Goal: Task Accomplishment & Management: Use online tool/utility

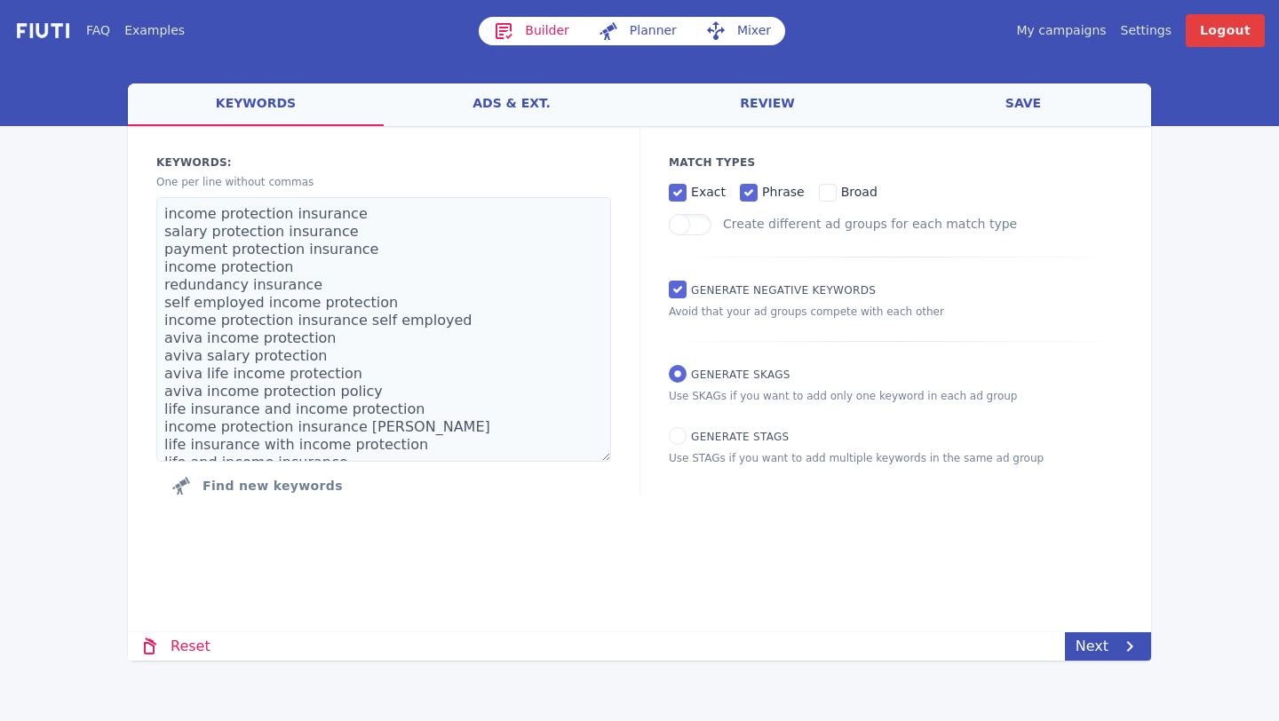
click at [1056, 31] on link "My campaigns" at bounding box center [1061, 30] width 90 height 19
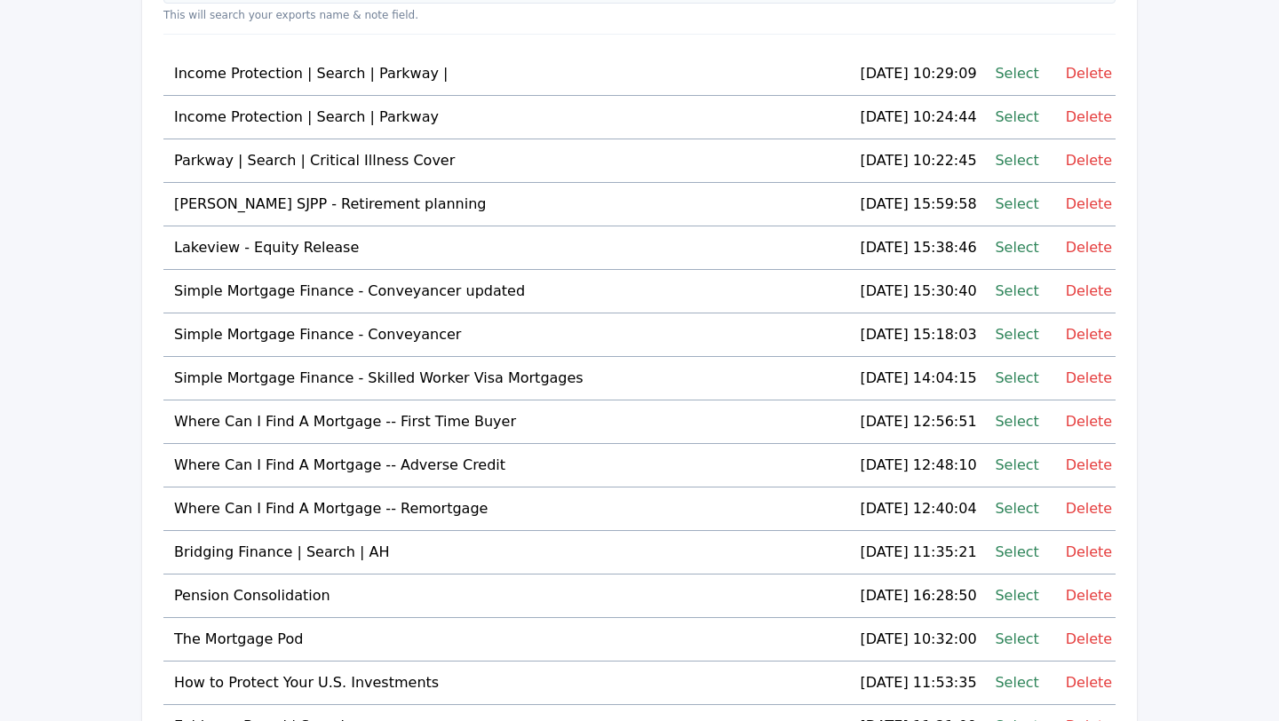
scroll to position [227, 0]
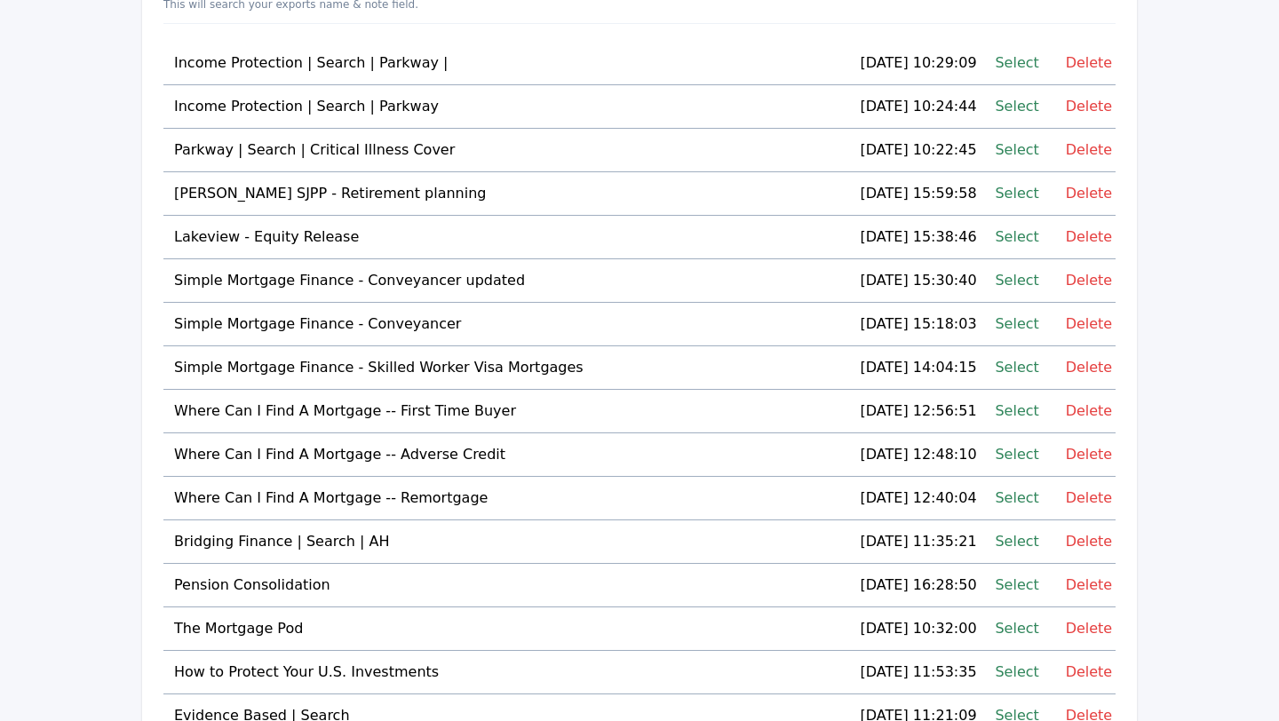
click at [1002, 497] on link "Select" at bounding box center [1017, 498] width 44 height 24
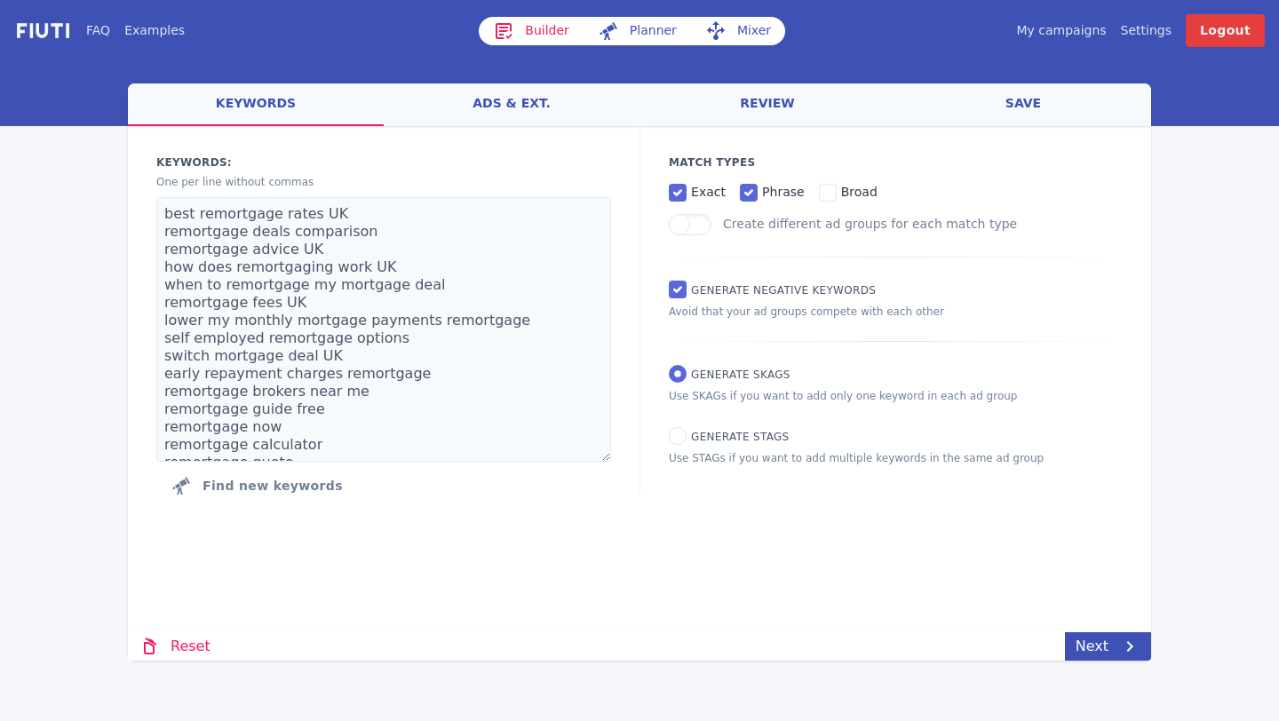
scroll to position [302, 0]
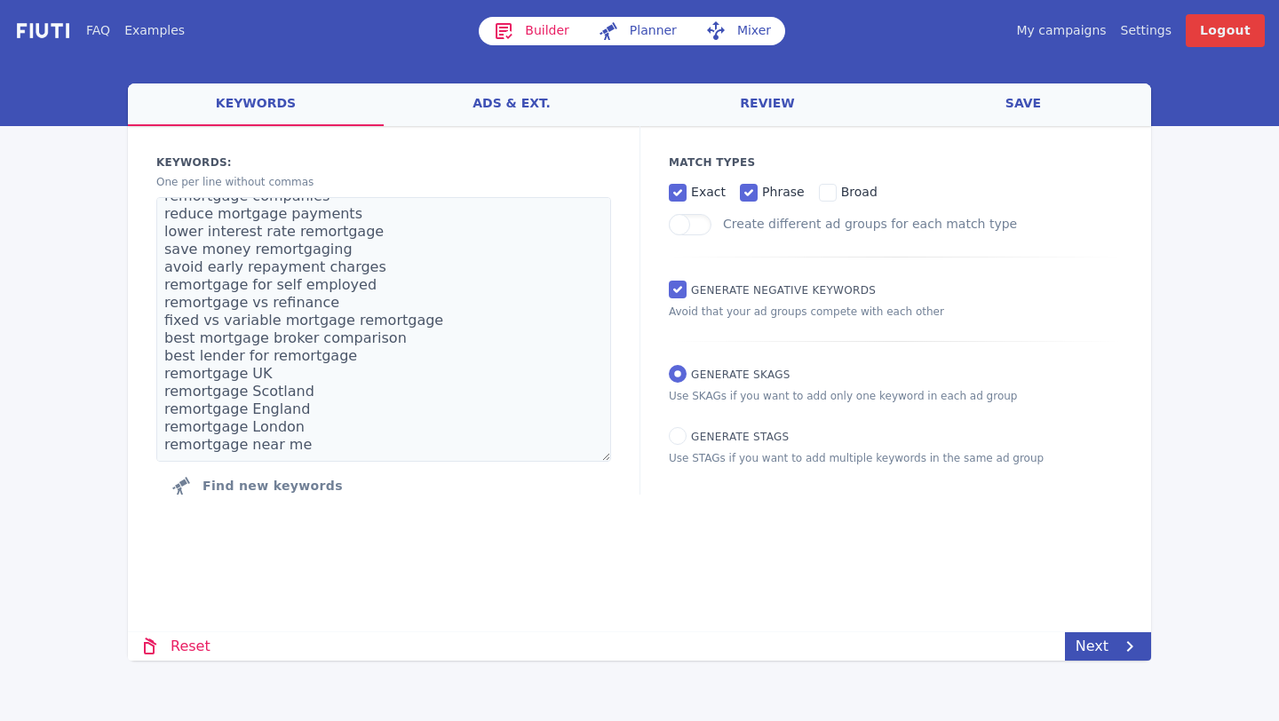
click at [510, 98] on link "ads & ext." at bounding box center [512, 105] width 256 height 43
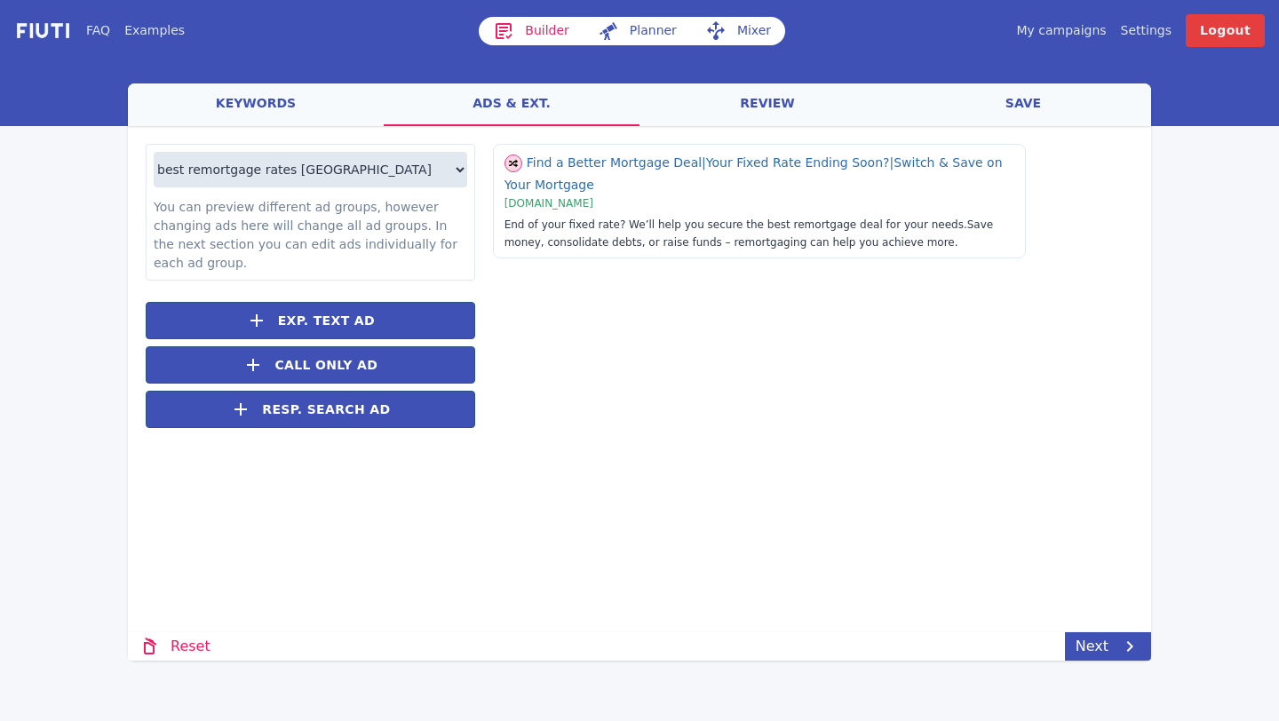
click at [745, 108] on link "review" at bounding box center [768, 105] width 256 height 43
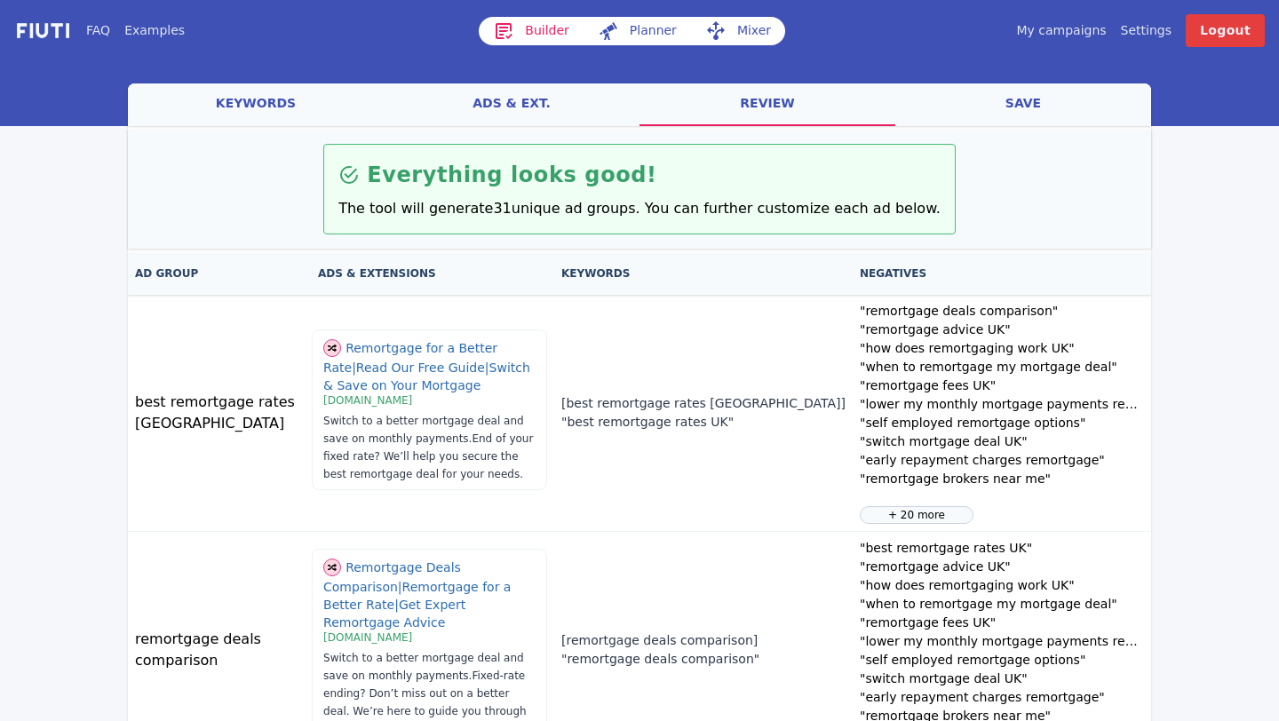
click at [554, 102] on link "ads & ext." at bounding box center [512, 105] width 256 height 43
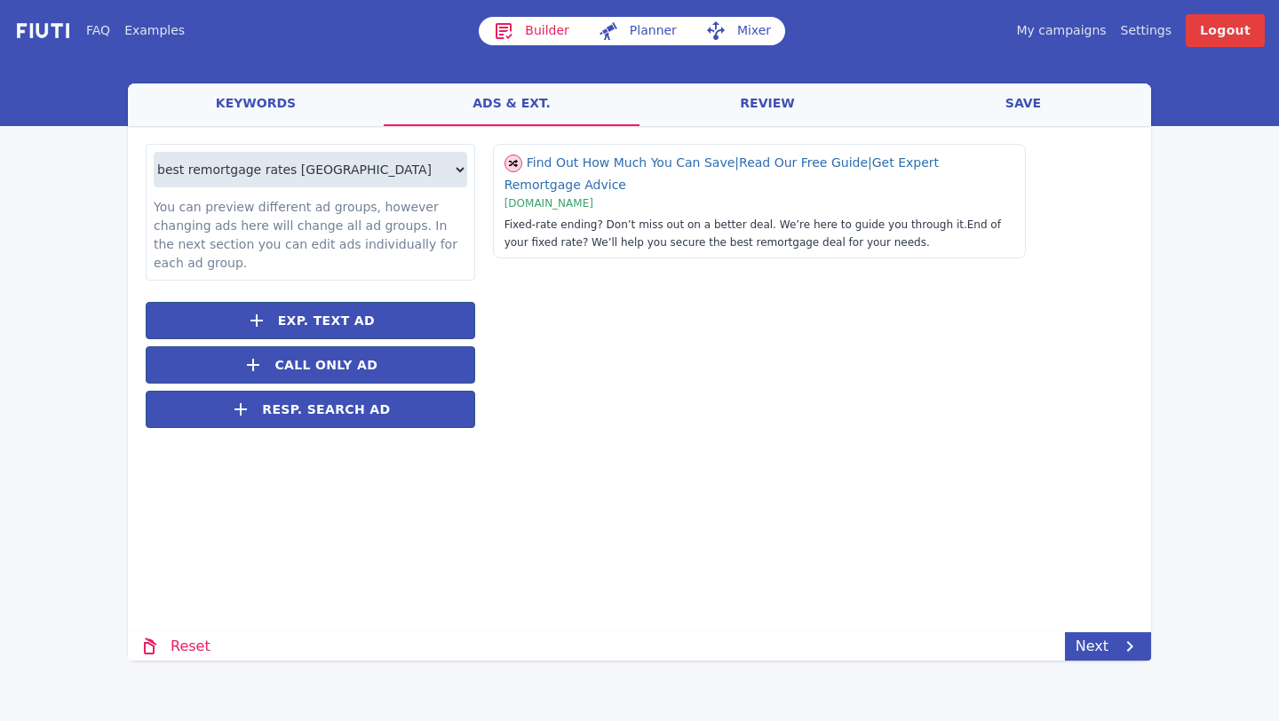
click at [267, 101] on link "keywords" at bounding box center [256, 105] width 256 height 43
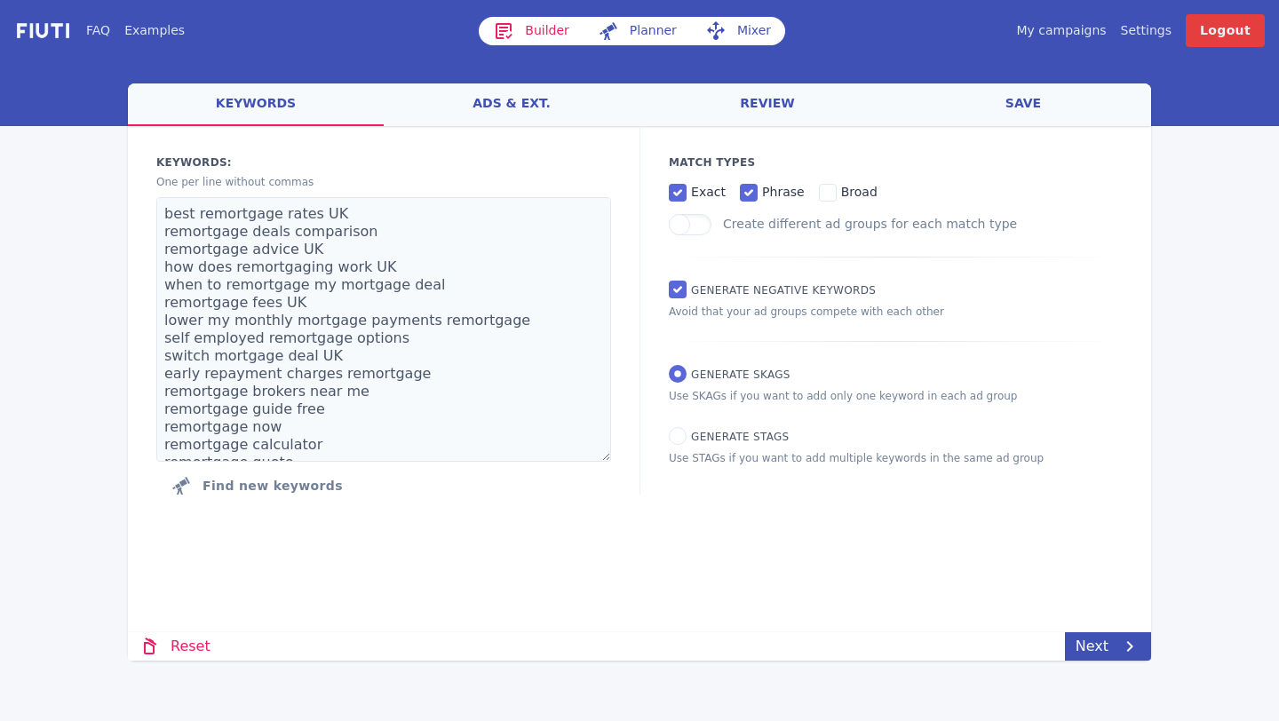
click at [520, 98] on link "ads & ext." at bounding box center [512, 105] width 256 height 43
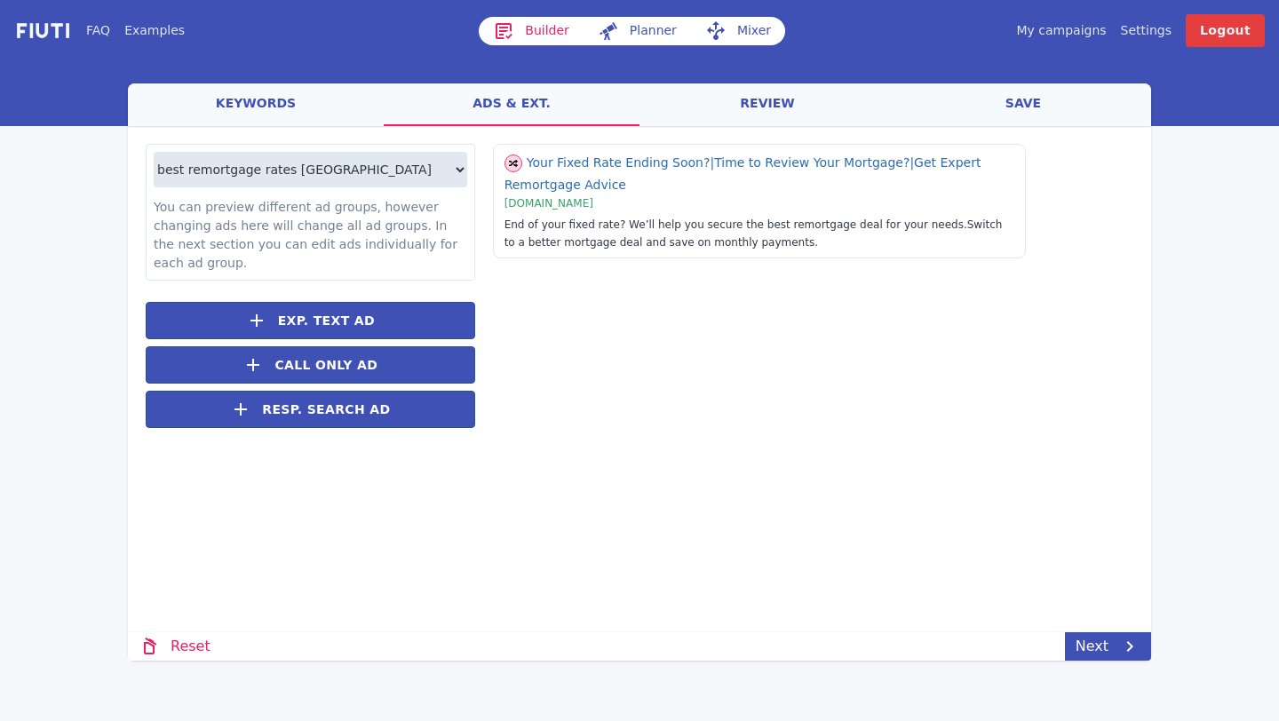
click at [1091, 33] on link "My campaigns" at bounding box center [1061, 30] width 90 height 19
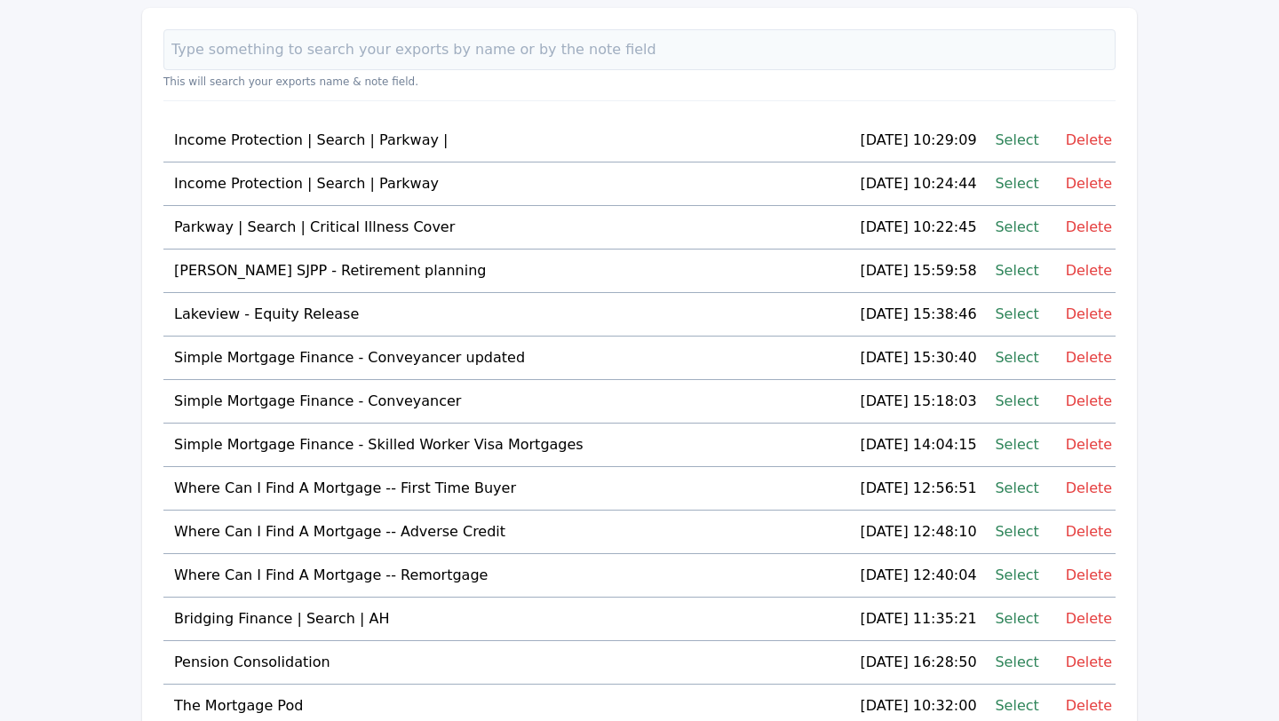
scroll to position [170, 0]
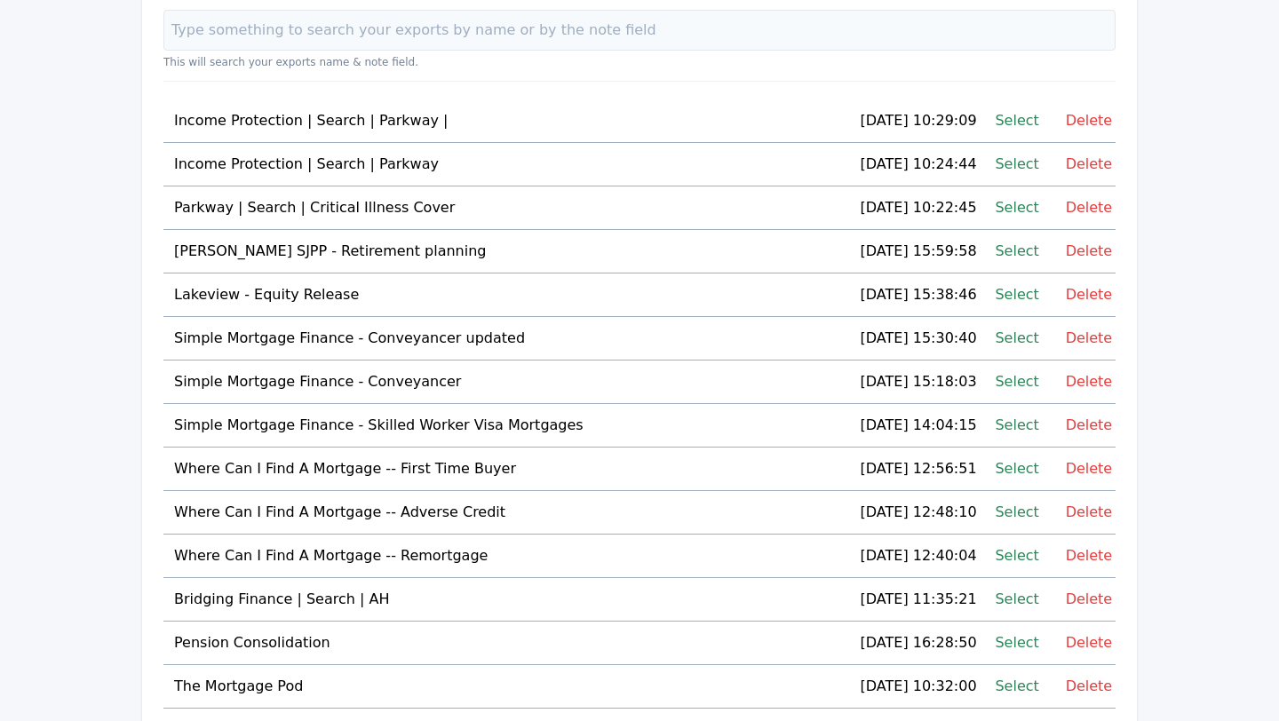
click at [1005, 293] on link "Select" at bounding box center [1017, 295] width 44 height 24
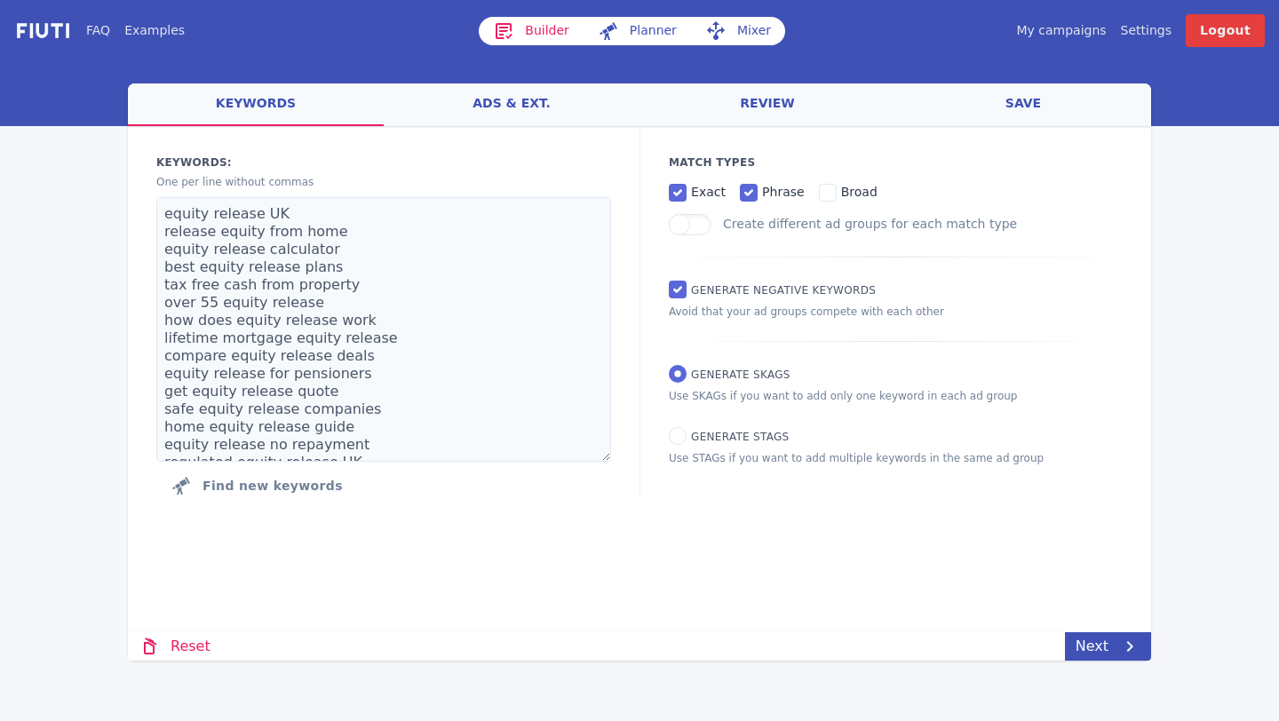
click at [490, 104] on link "ads & ext." at bounding box center [512, 105] width 256 height 43
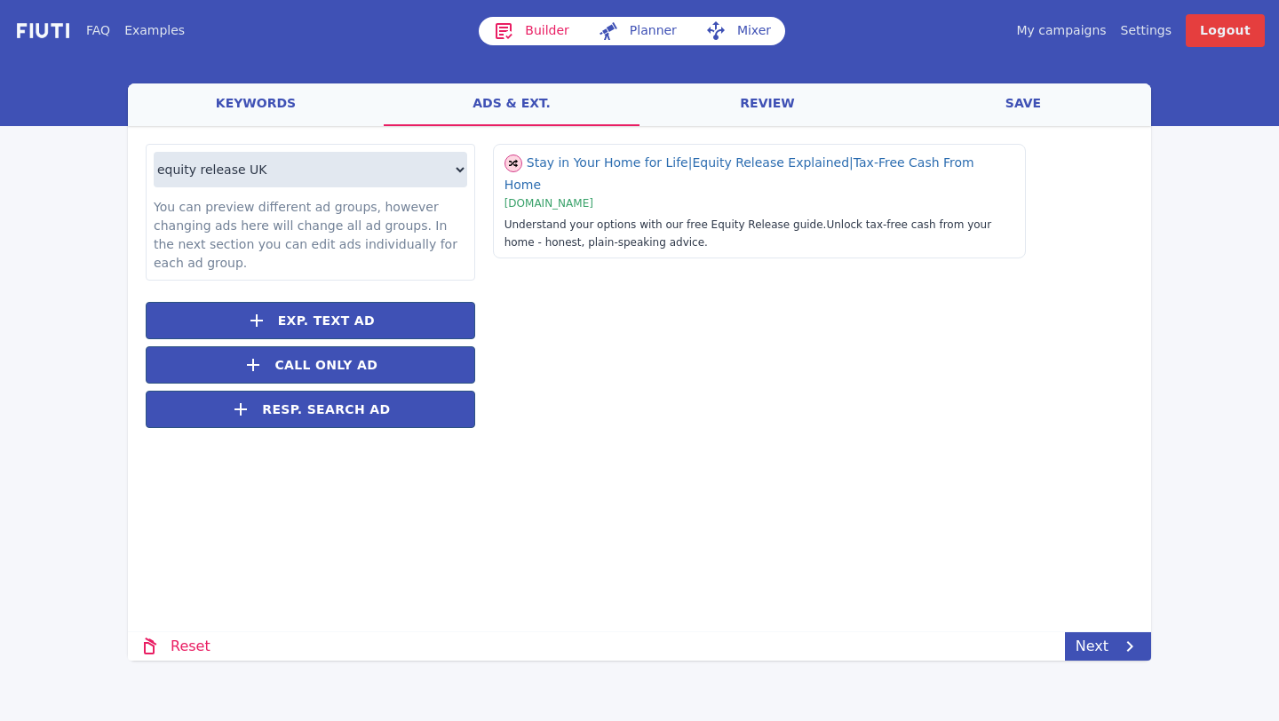
click at [716, 96] on link "review" at bounding box center [768, 105] width 256 height 43
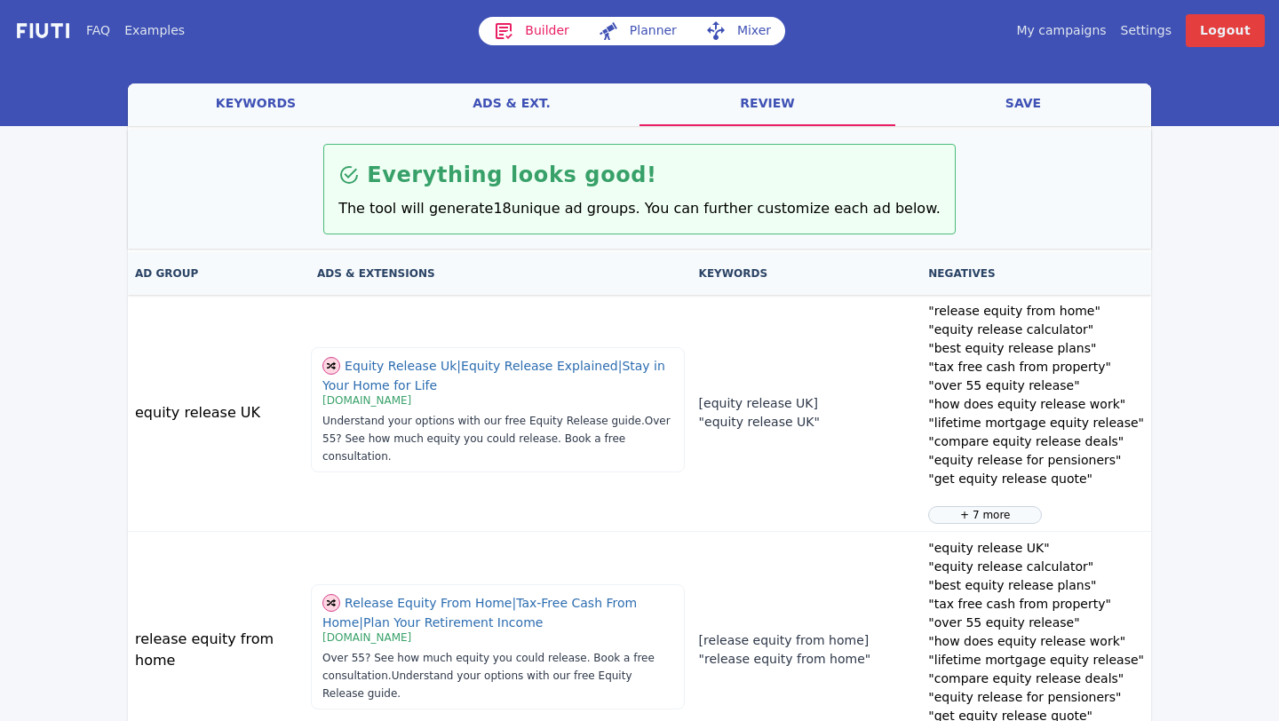
click at [526, 107] on link "ads & ext." at bounding box center [512, 105] width 256 height 43
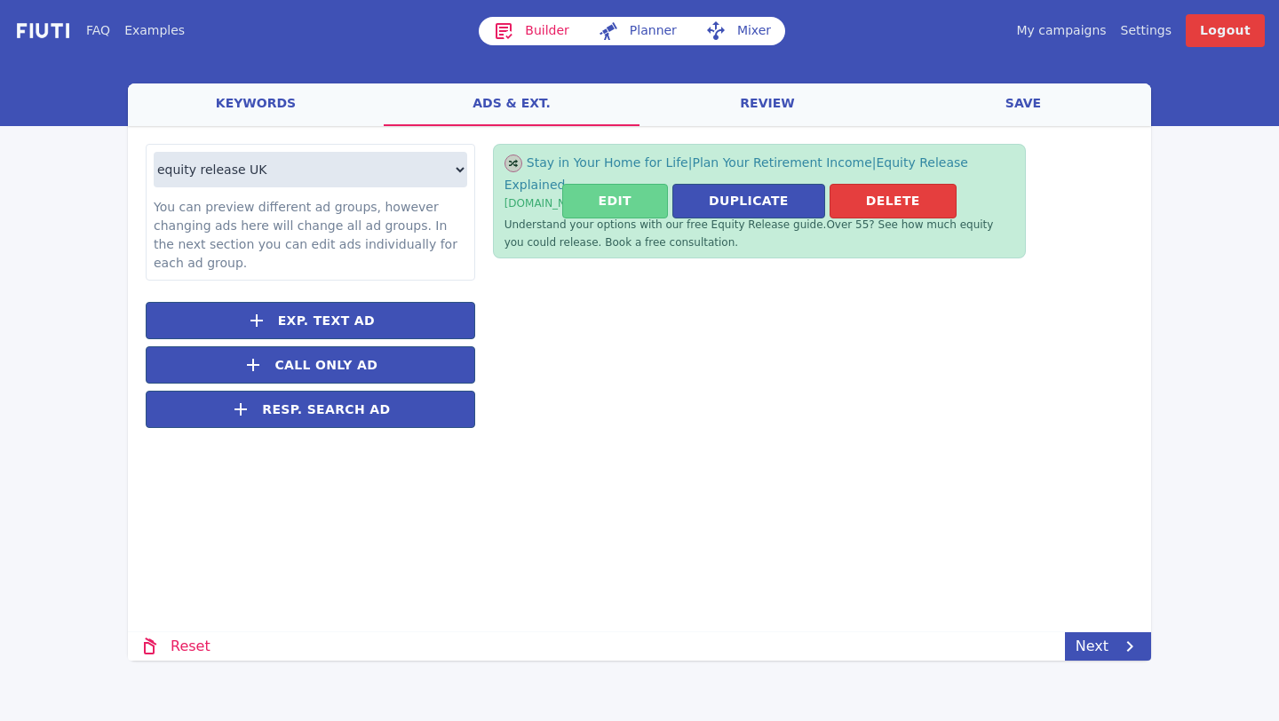
click at [641, 189] on button "Edit" at bounding box center [615, 201] width 106 height 35
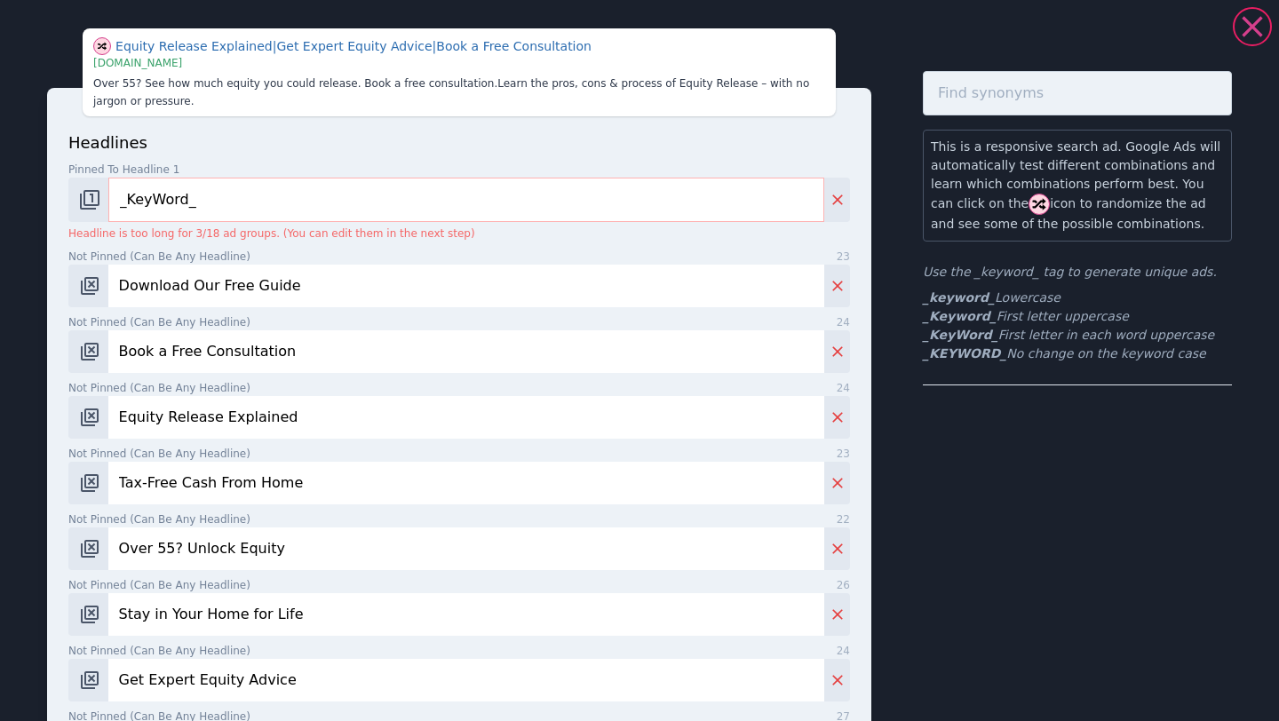
click at [1248, 35] on icon at bounding box center [1253, 27] width 36 height 36
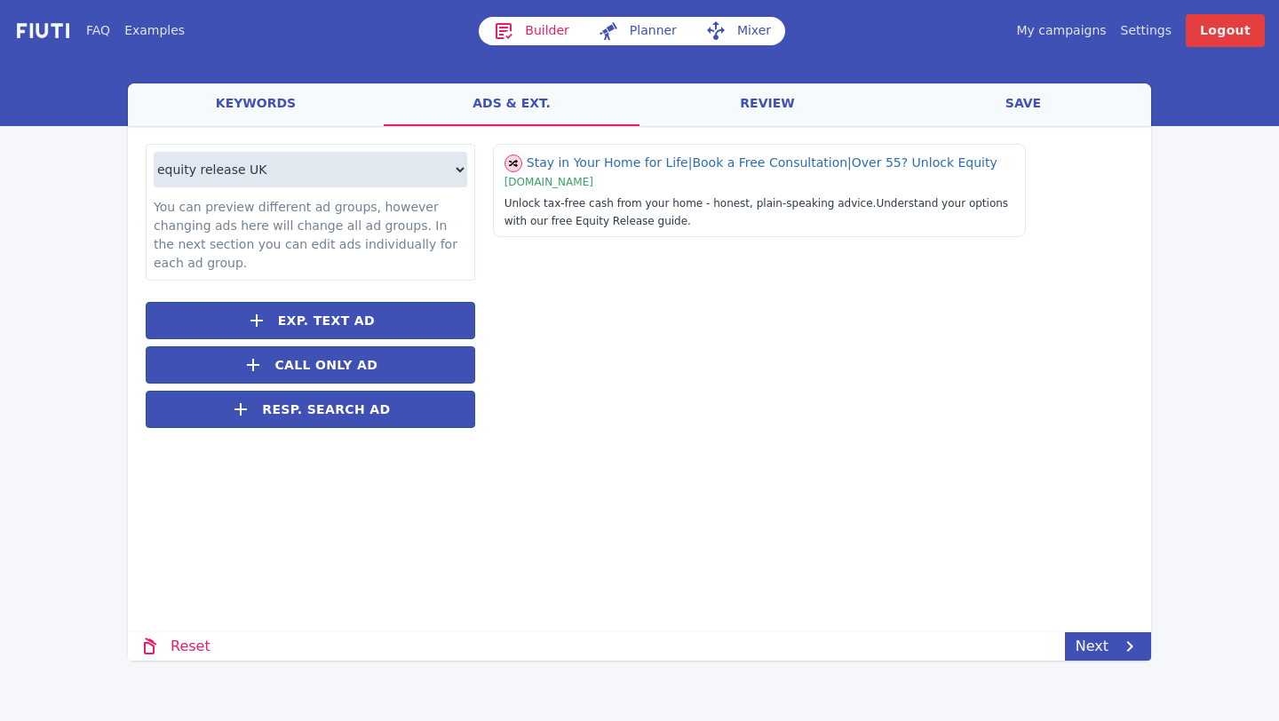
click at [228, 105] on link "keywords" at bounding box center [256, 105] width 256 height 43
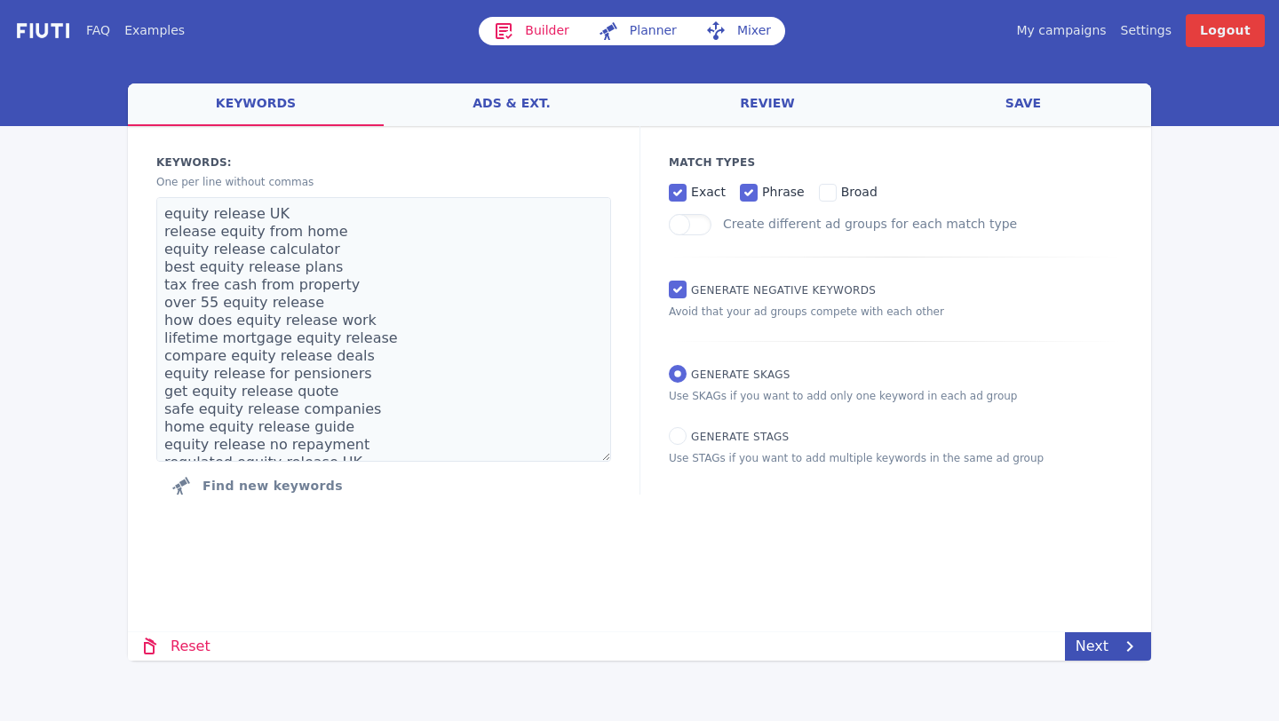
click at [1075, 36] on link "My campaigns" at bounding box center [1061, 30] width 90 height 19
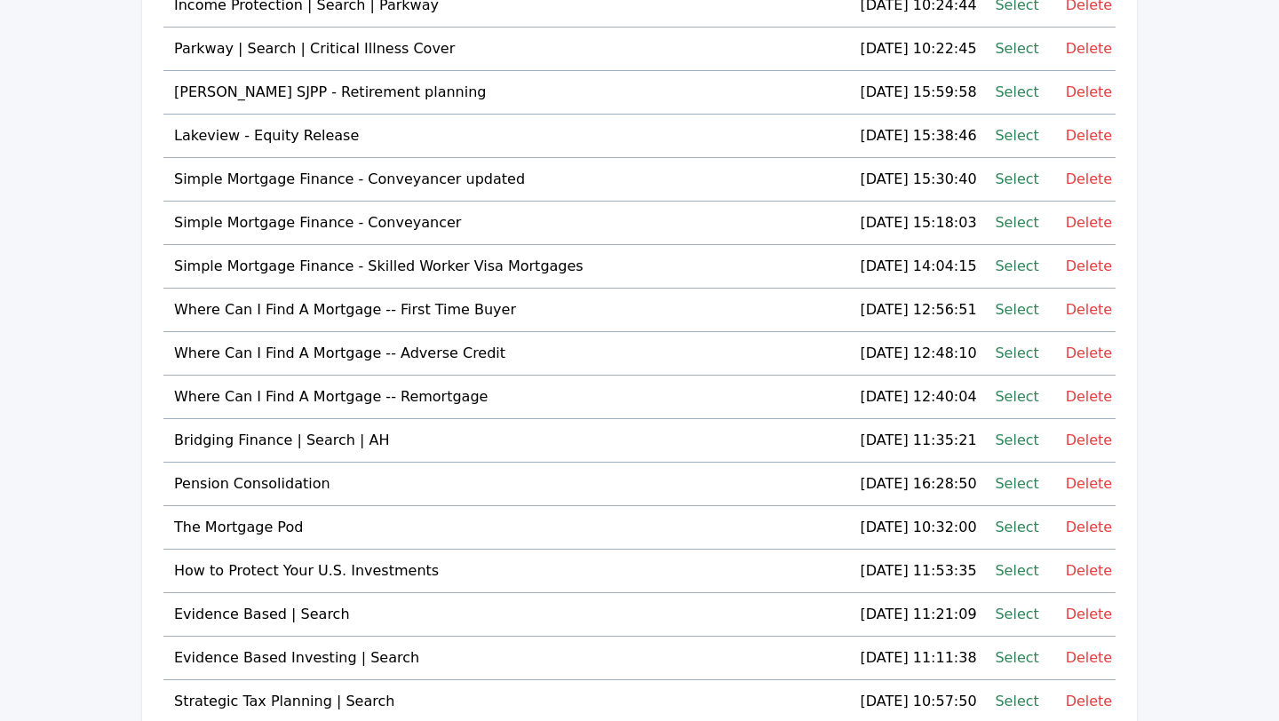
scroll to position [326, 0]
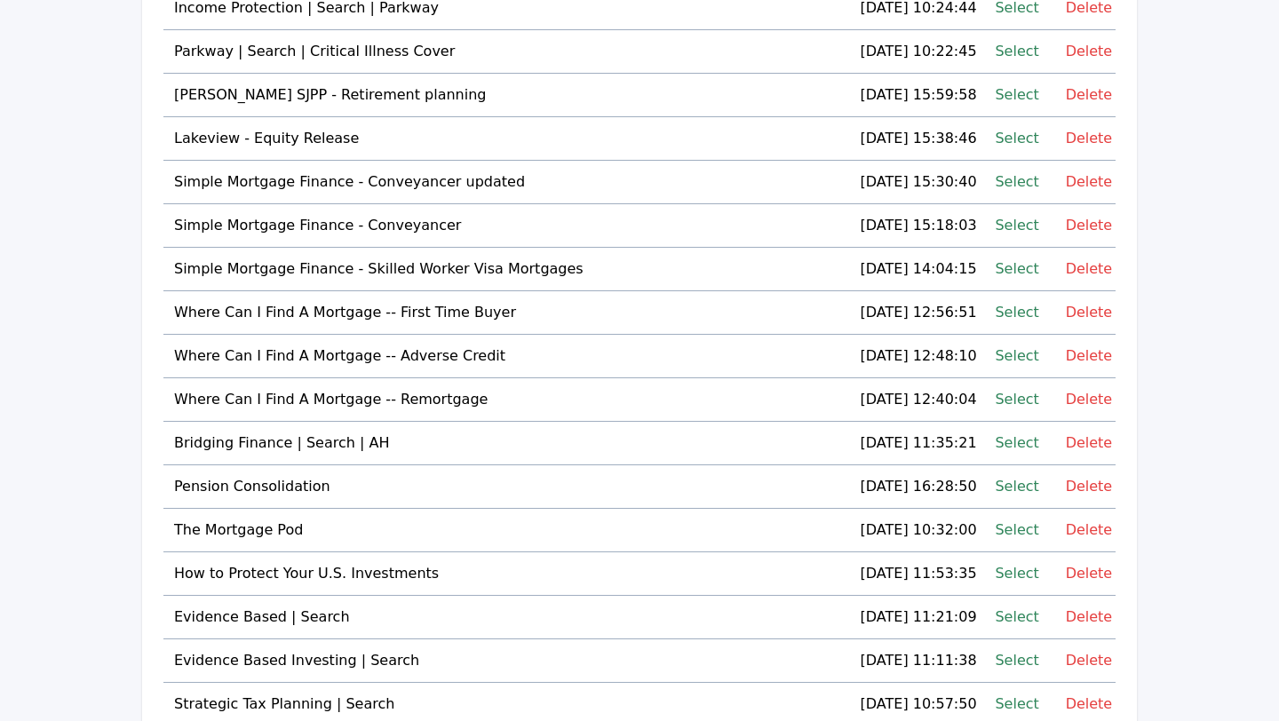
click at [1008, 182] on link "Select" at bounding box center [1017, 182] width 44 height 24
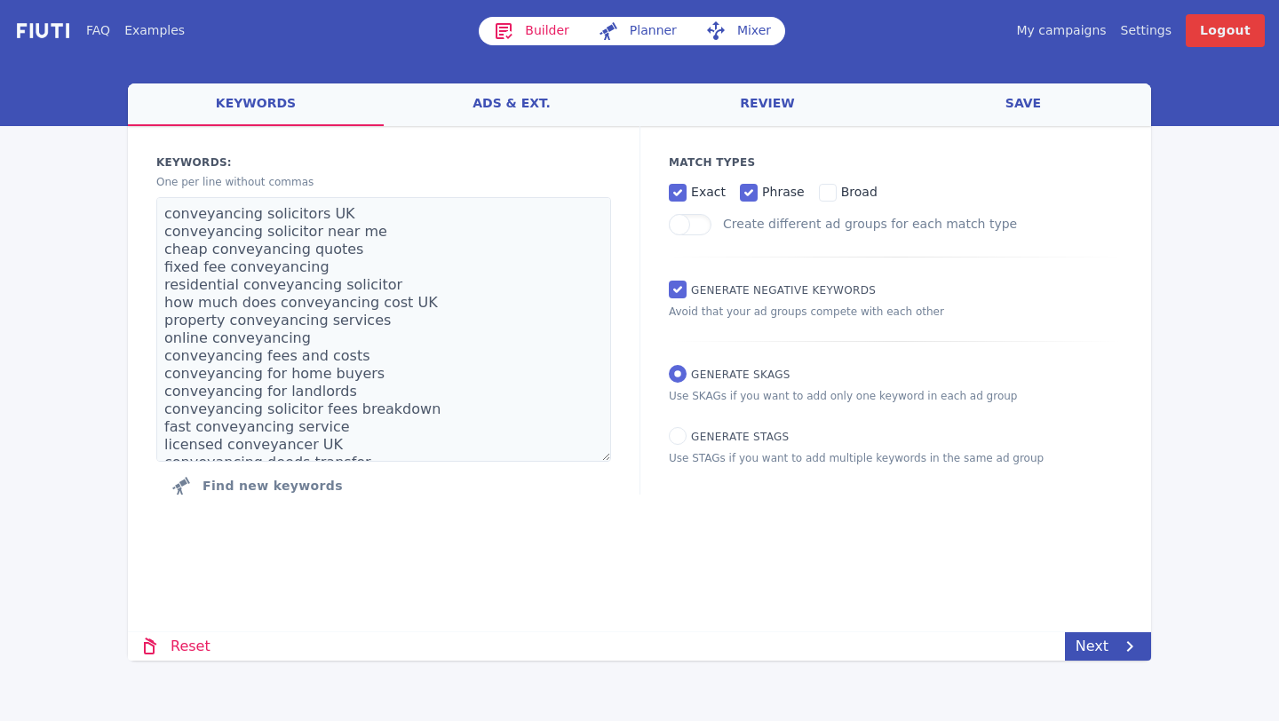
click at [482, 102] on link "ads & ext." at bounding box center [512, 105] width 256 height 43
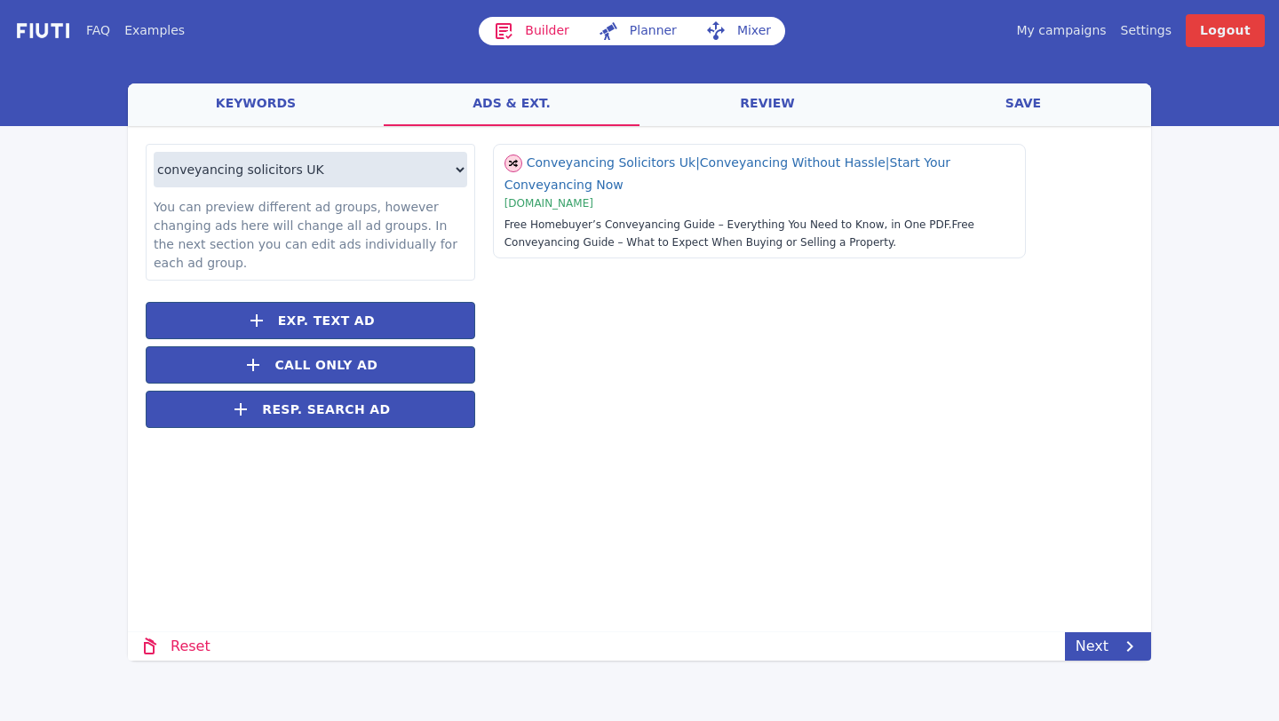
click at [753, 99] on link "review" at bounding box center [768, 105] width 256 height 43
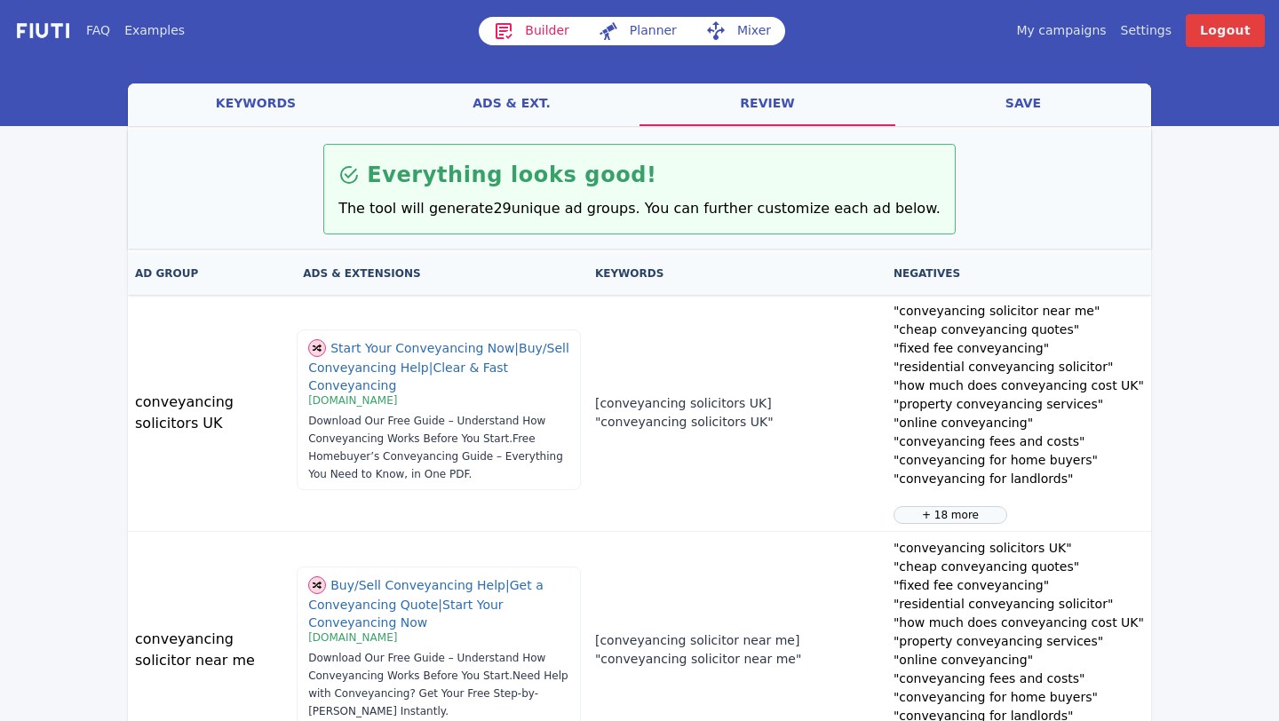
click at [517, 113] on link "ads & ext." at bounding box center [512, 105] width 256 height 43
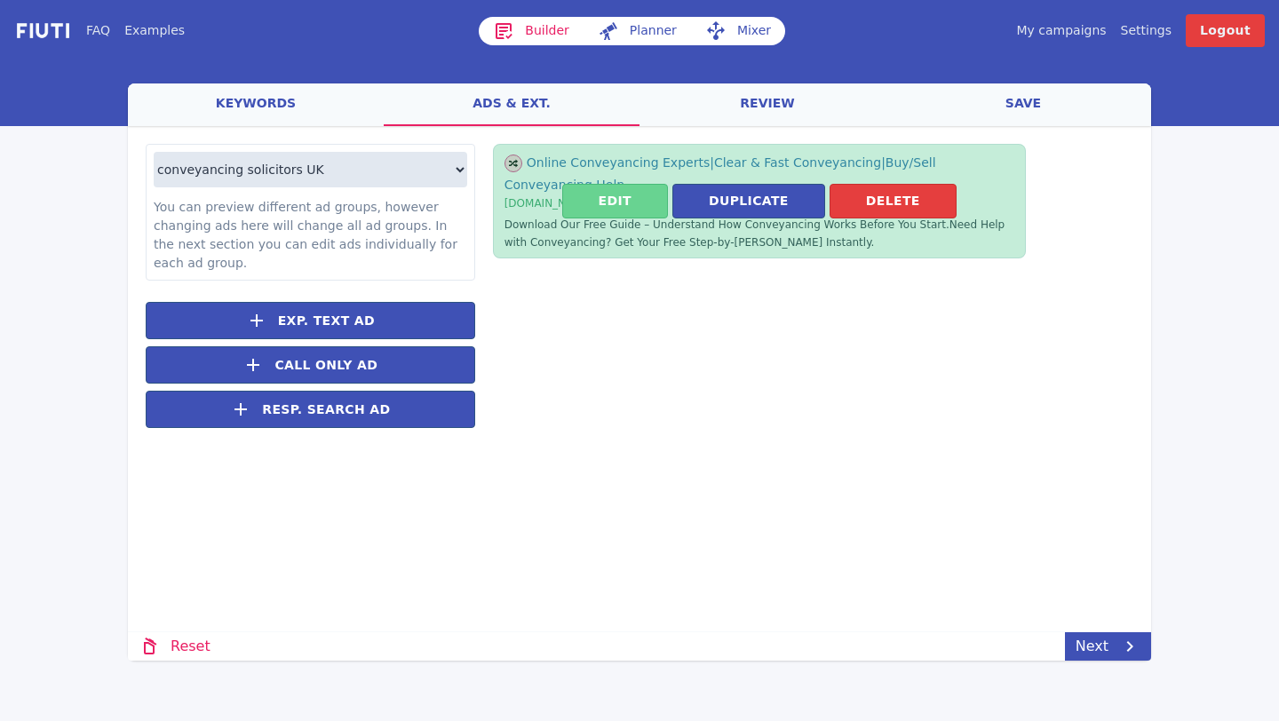
click at [596, 202] on button "Edit" at bounding box center [615, 201] width 106 height 35
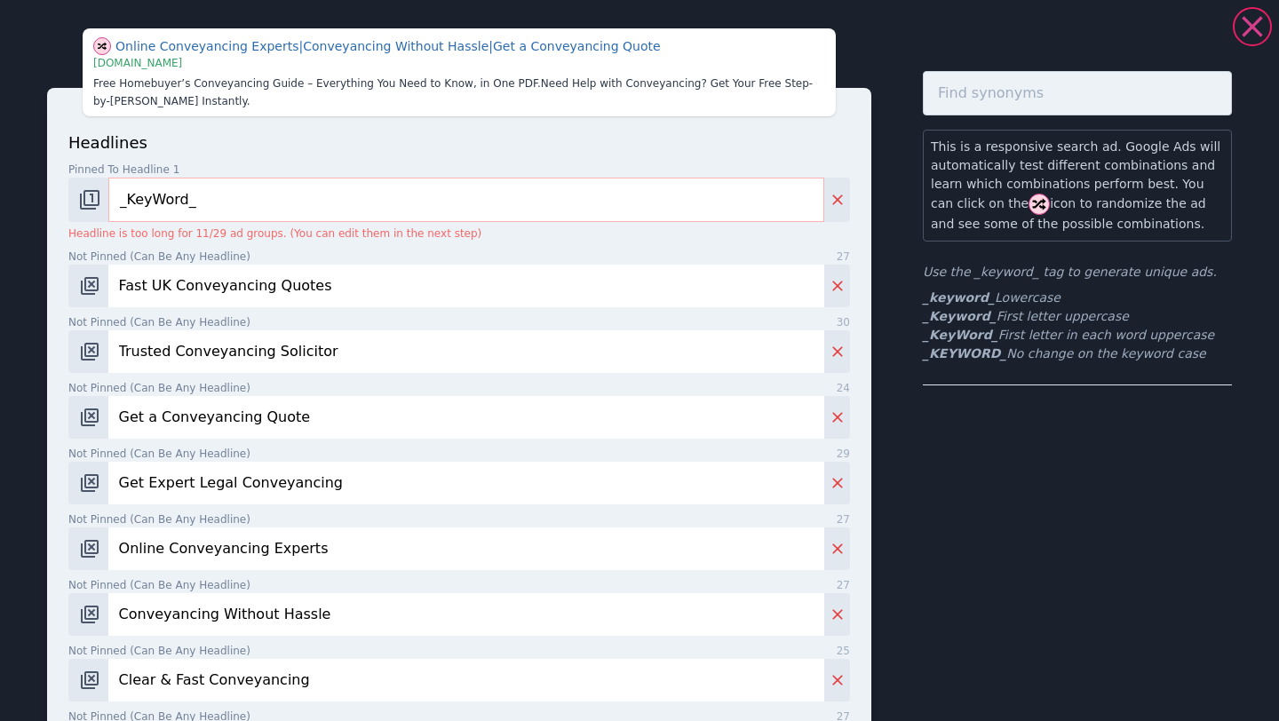
click at [1257, 32] on icon at bounding box center [1252, 26] width 20 height 20
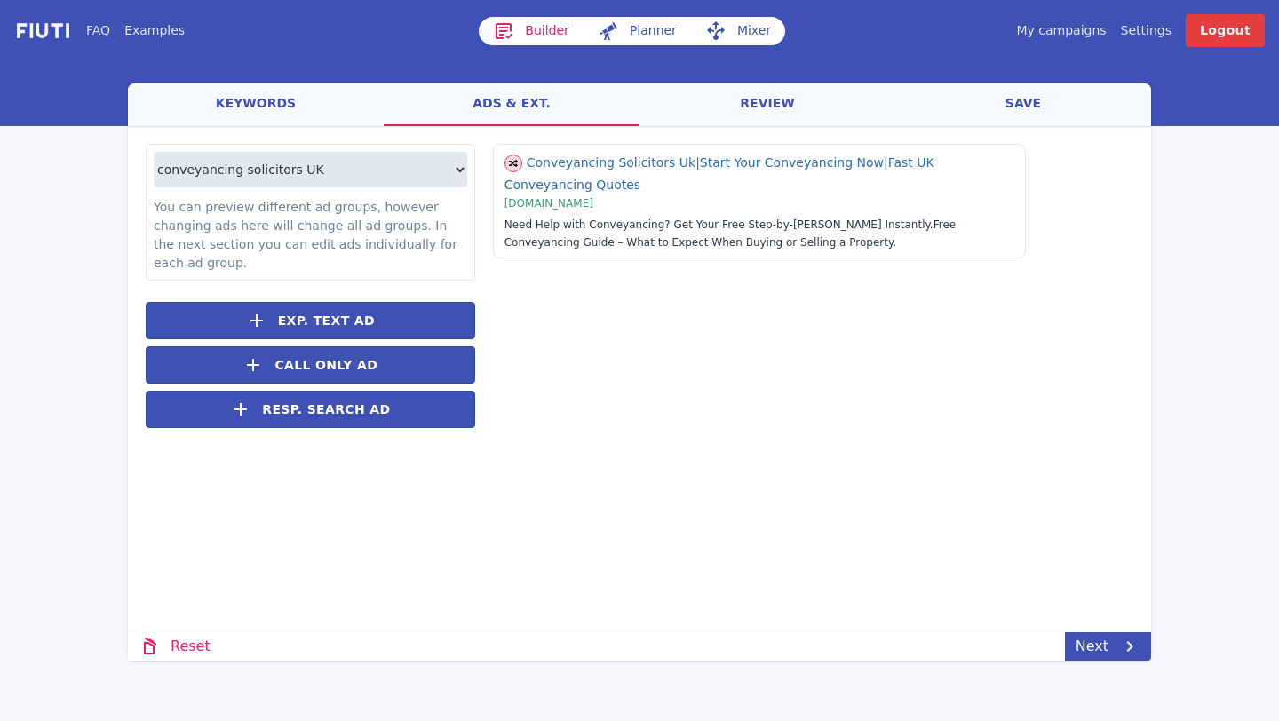
click at [1161, 34] on link "Settings" at bounding box center [1146, 30] width 51 height 19
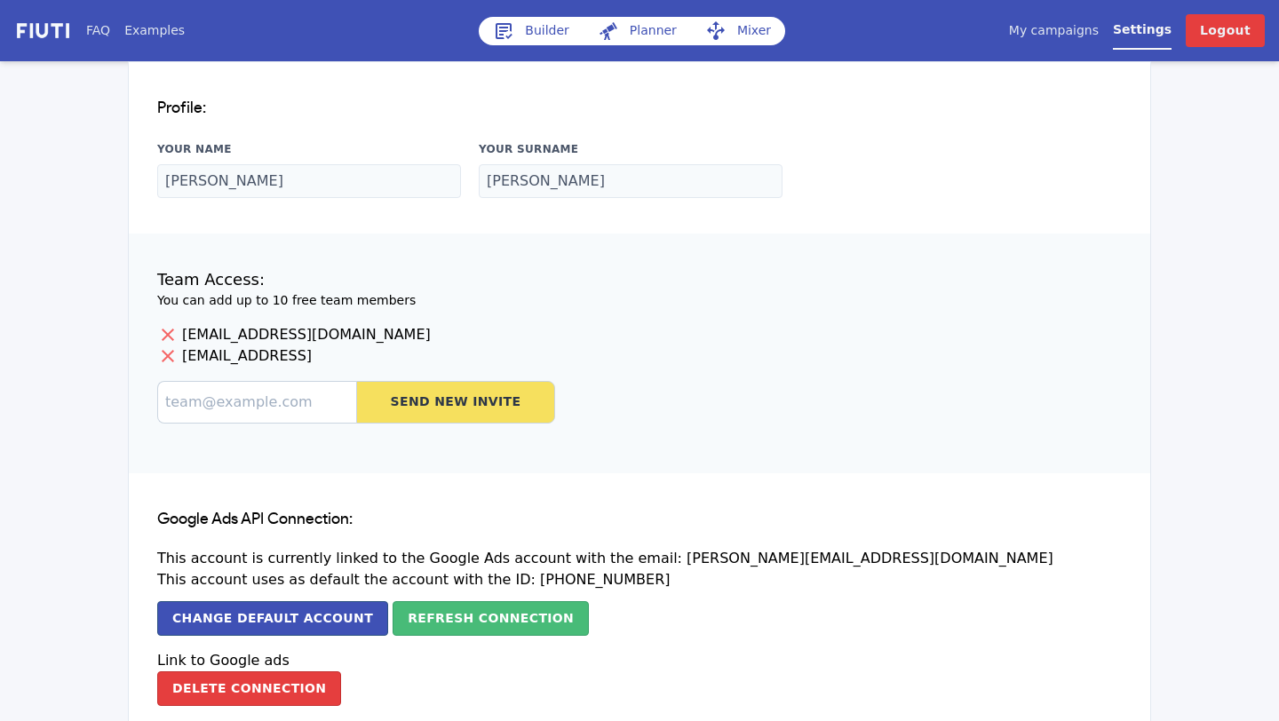
click at [1087, 30] on link "My campaigns" at bounding box center [1054, 30] width 90 height 19
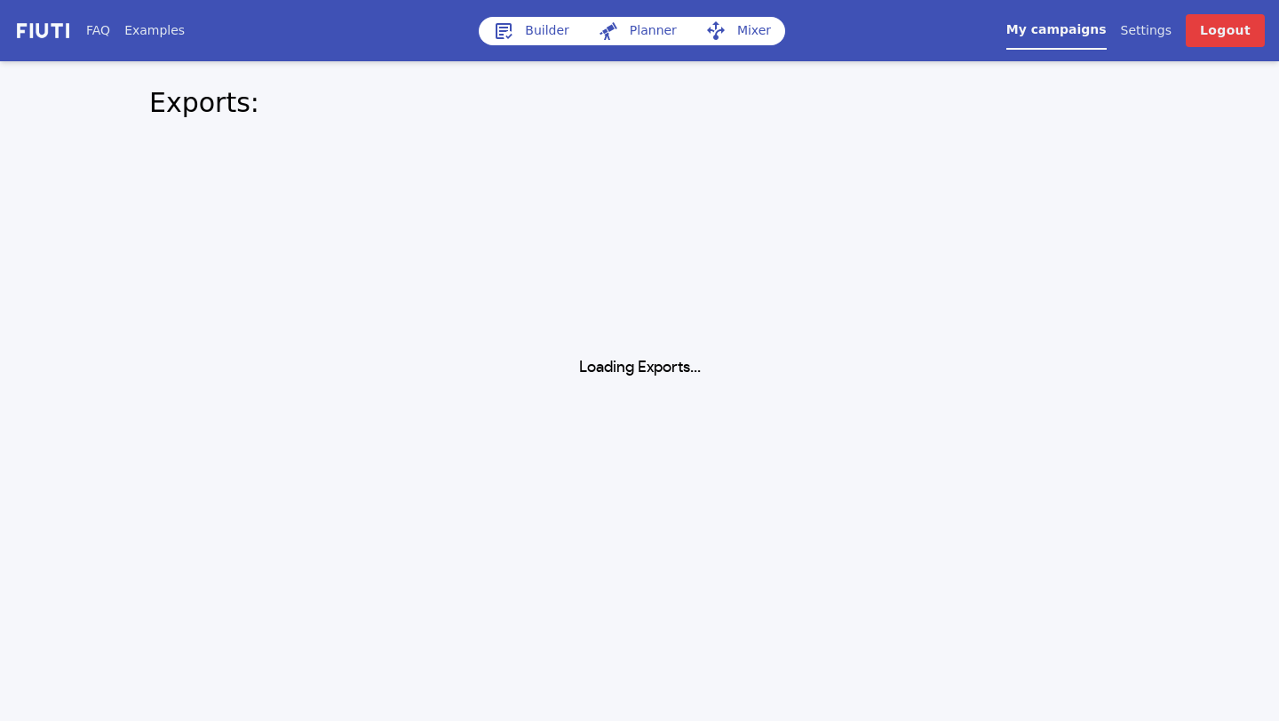
click at [524, 35] on link "Builder" at bounding box center [531, 31] width 105 height 28
